Goal: Transaction & Acquisition: Download file/media

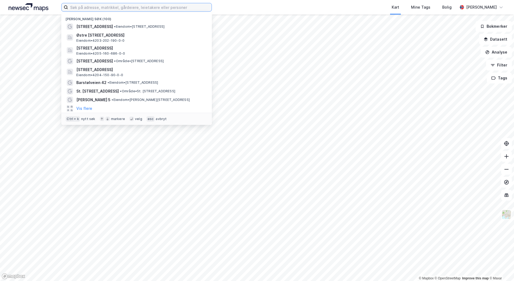
click at [191, 7] on input at bounding box center [140, 7] width 144 height 8
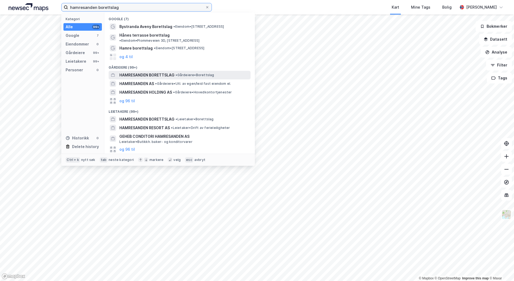
type input "hamresanden borettslag"
click at [150, 72] on span "HAMRESANDEN BORETTSLAG" at bounding box center [146, 75] width 55 height 6
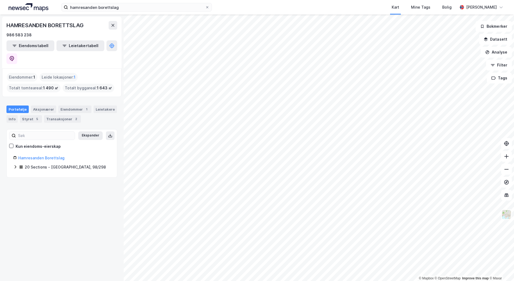
click at [77, 164] on div "© Mapbox © OpenStreetMap Improve this map © Maxar HAMRESANDEN BORETTSLAG 986 58…" at bounding box center [257, 148] width 514 height 266
click at [16, 165] on icon at bounding box center [15, 167] width 4 height 4
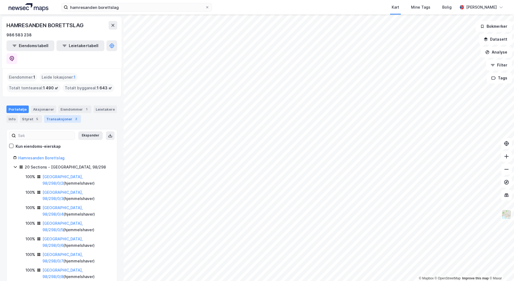
click at [60, 115] on div "Transaksjoner 2" at bounding box center [62, 119] width 37 height 8
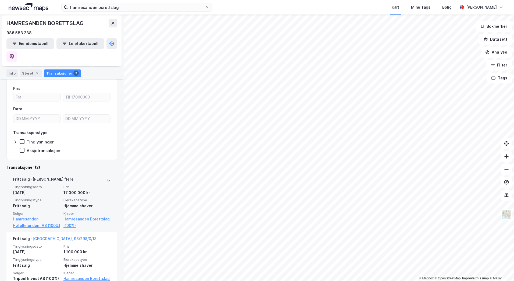
scroll to position [61, 0]
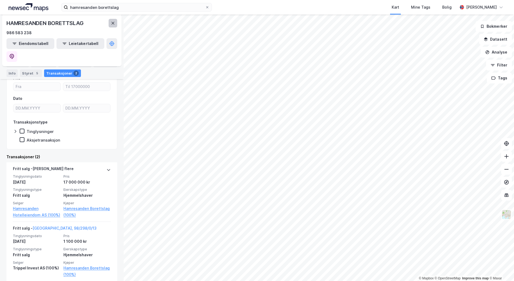
click at [113, 21] on icon at bounding box center [113, 23] width 4 height 4
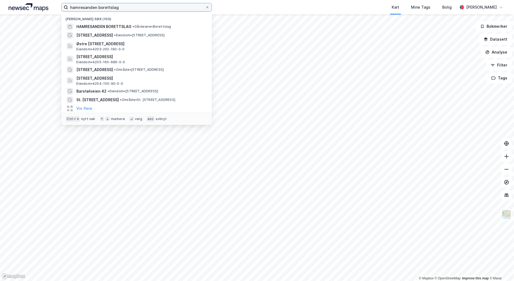
click at [147, 7] on input "hamresanden borettslag" at bounding box center [136, 7] width 137 height 8
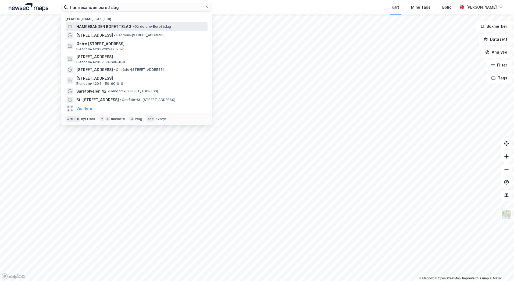
click at [116, 24] on span "HAMRESANDEN BORETTSLAG" at bounding box center [103, 26] width 55 height 6
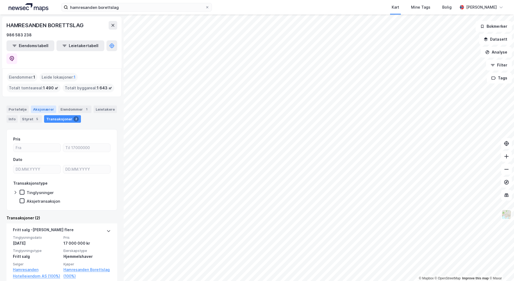
click at [40, 105] on div "Aksjonærer" at bounding box center [43, 109] width 25 height 8
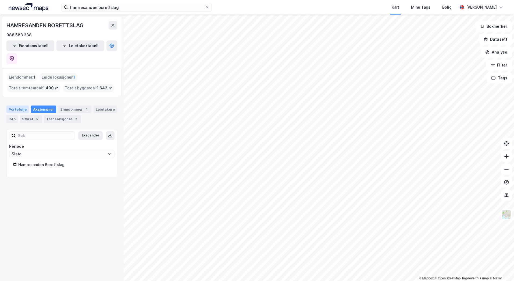
click at [20, 105] on div "Portefølje" at bounding box center [17, 109] width 22 height 8
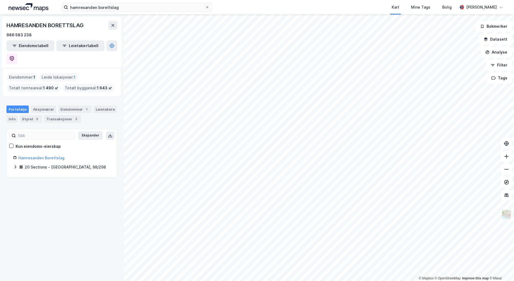
click at [15, 165] on icon at bounding box center [15, 167] width 4 height 4
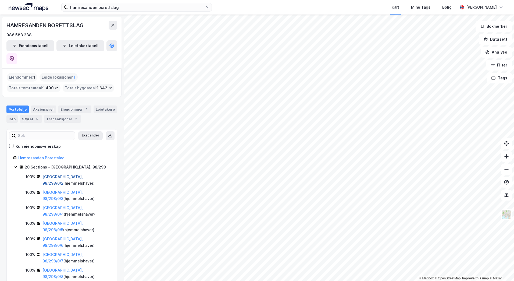
click at [51, 174] on link "[GEOGRAPHIC_DATA], 98/298/0/2" at bounding box center [62, 179] width 40 height 11
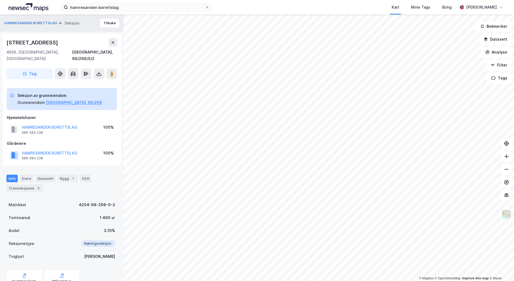
scroll to position [17, 0]
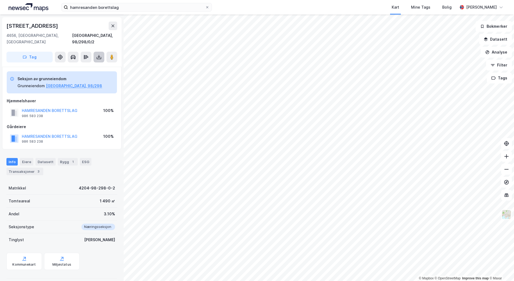
click at [98, 54] on icon at bounding box center [98, 56] width 5 height 5
click at [84, 66] on div "Last ned grunnbok" at bounding box center [72, 68] width 31 height 4
click at [84, 74] on div "Last ned matrikkelrapport" at bounding box center [79, 76] width 44 height 4
